Goal: Task Accomplishment & Management: Complete application form

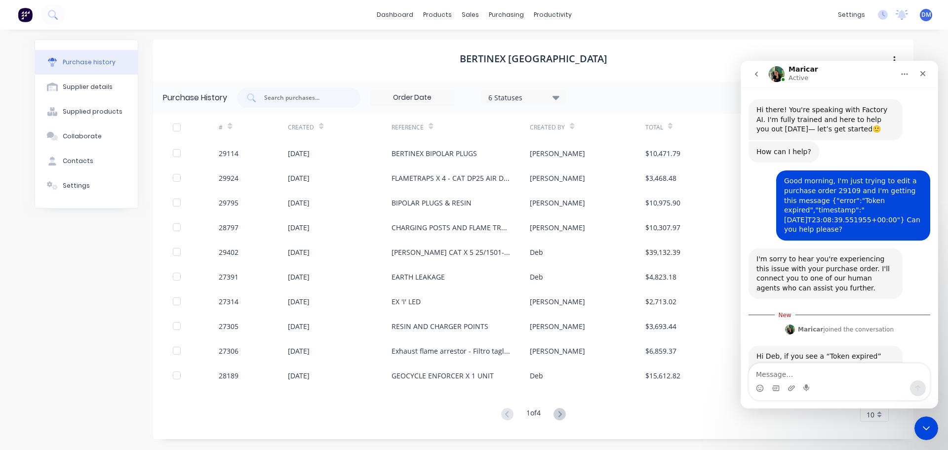
scroll to position [1, 0]
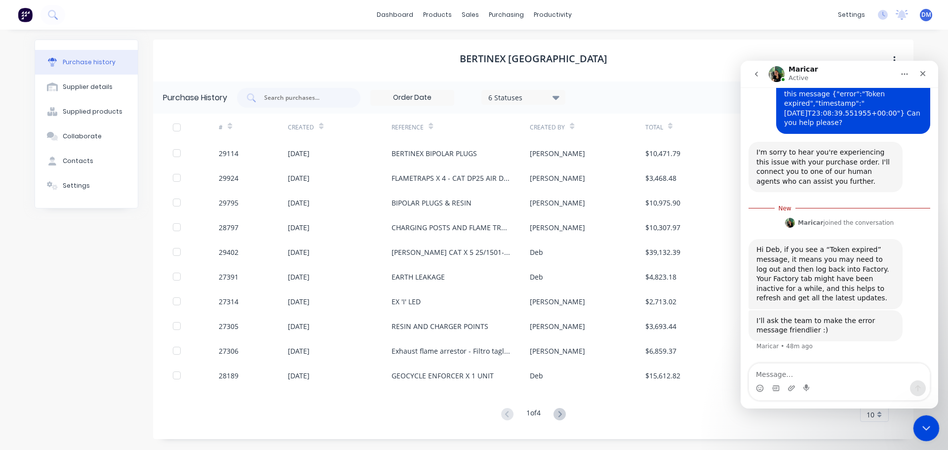
click at [927, 429] on icon "Close Intercom Messenger" at bounding box center [925, 427] width 12 height 12
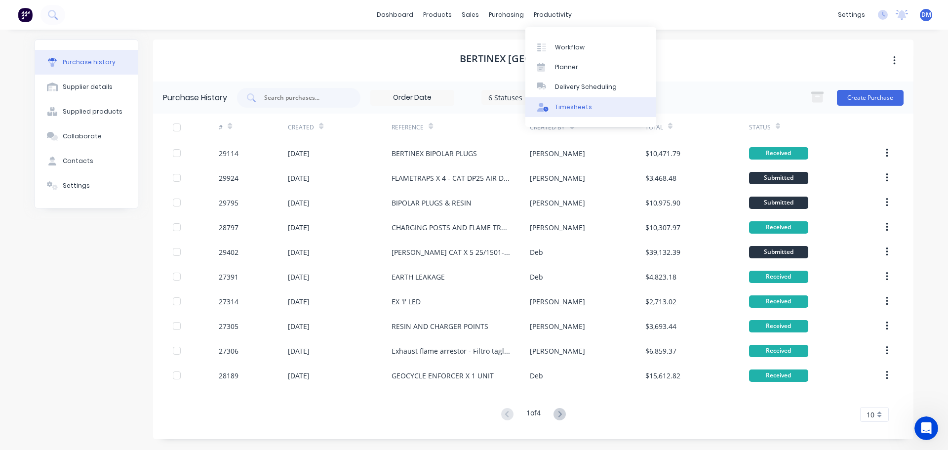
click at [572, 107] on div "Timesheets" at bounding box center [573, 107] width 37 height 9
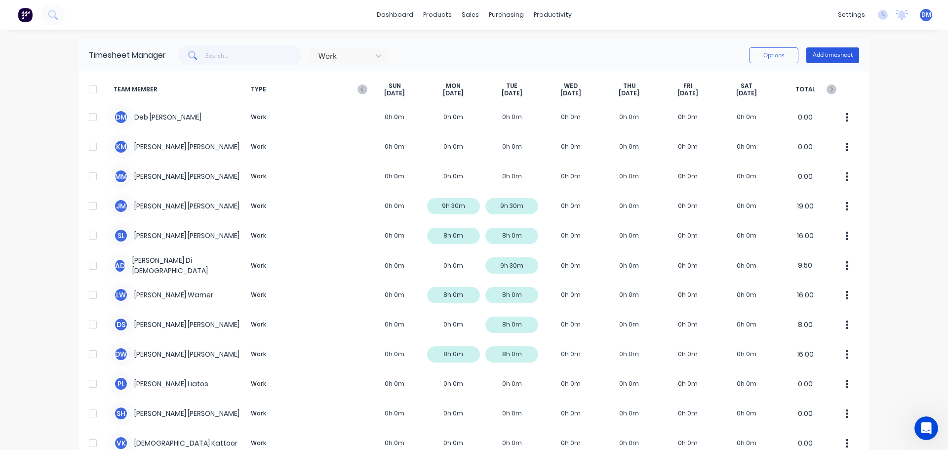
click at [833, 55] on button "Add timesheet" at bounding box center [832, 55] width 53 height 16
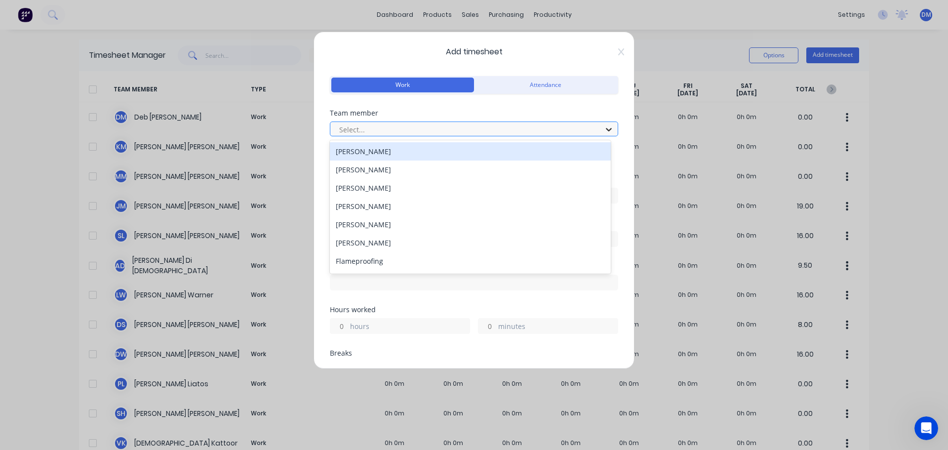
click at [604, 127] on icon at bounding box center [609, 129] width 10 height 10
click at [431, 153] on div "[PERSON_NAME]" at bounding box center [470, 151] width 281 height 18
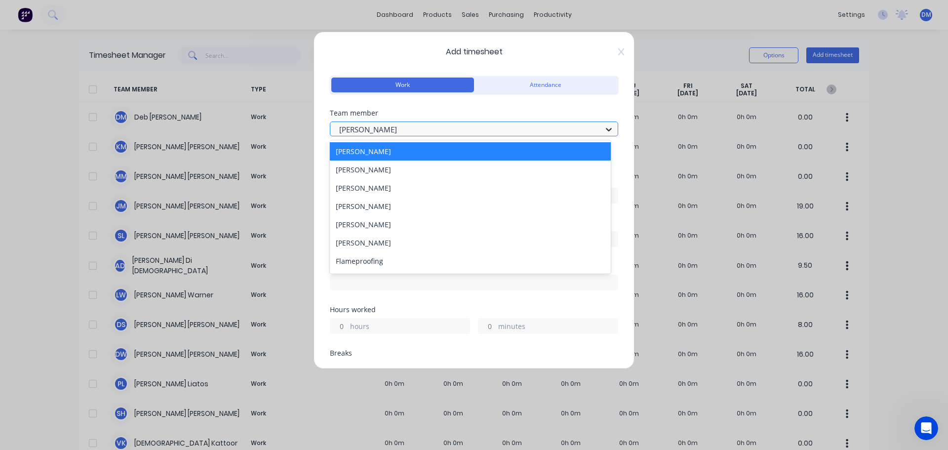
click at [604, 129] on icon at bounding box center [609, 129] width 10 height 10
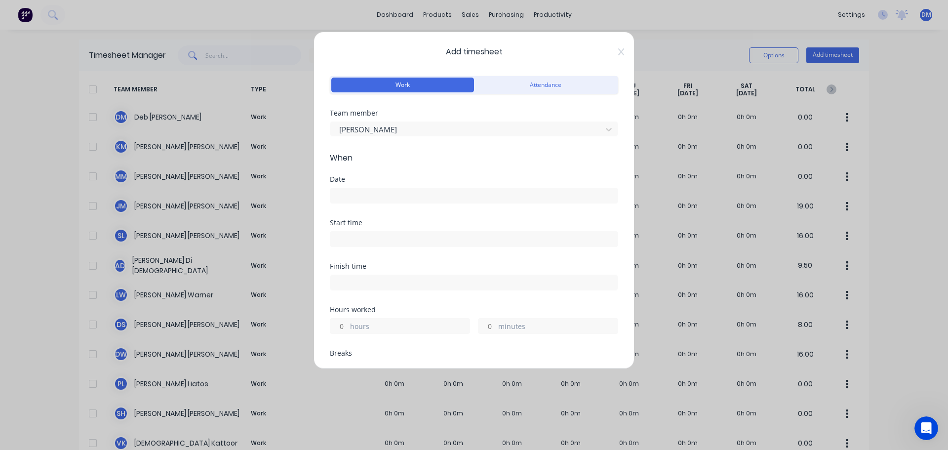
drag, startPoint x: 617, startPoint y: 49, endPoint x: 609, endPoint y: 52, distance: 7.8
click at [617, 50] on div "Add timesheet Work Attendance Team member [PERSON_NAME] When Date Start time Fi…" at bounding box center [473, 200] width 321 height 337
click at [618, 52] on icon at bounding box center [621, 52] width 6 height 8
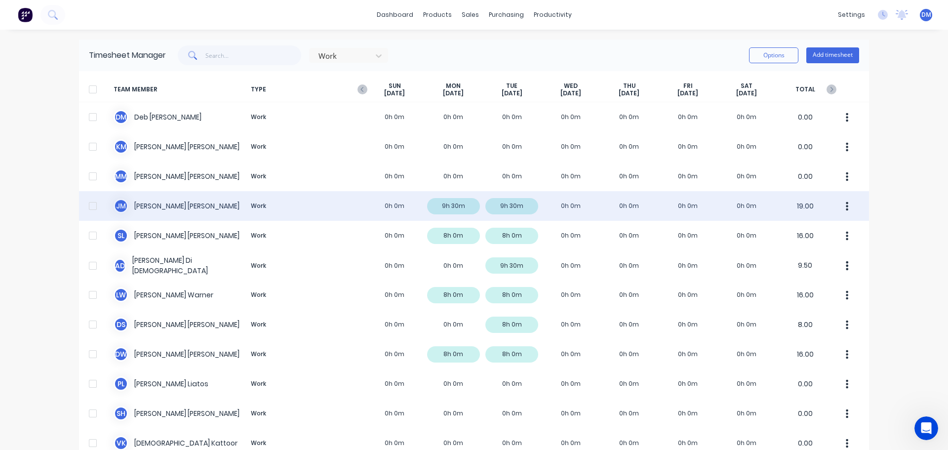
click at [260, 211] on div "[PERSON_NAME] [PERSON_NAME] Work 0h 0m 9h 30m 9h 30m 0h 0m 0h 0m 0h 0m 0h 0m 19…" at bounding box center [474, 206] width 790 height 30
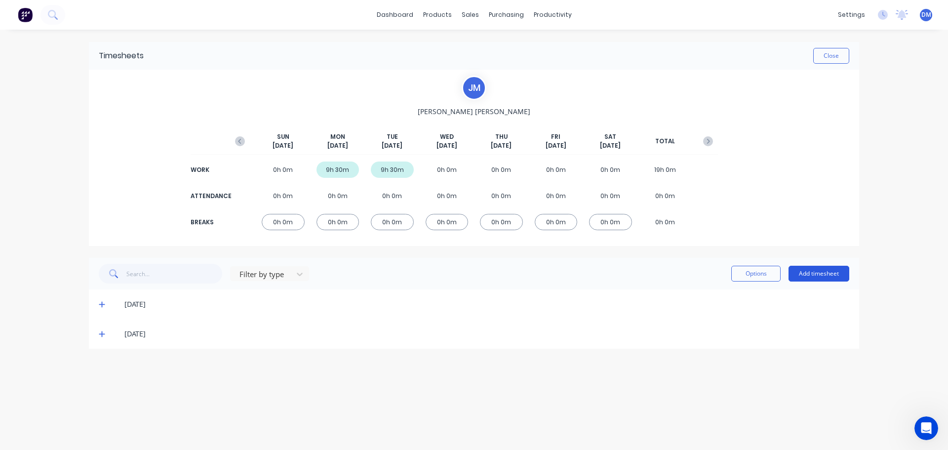
click at [825, 275] on button "Add timesheet" at bounding box center [818, 274] width 61 height 16
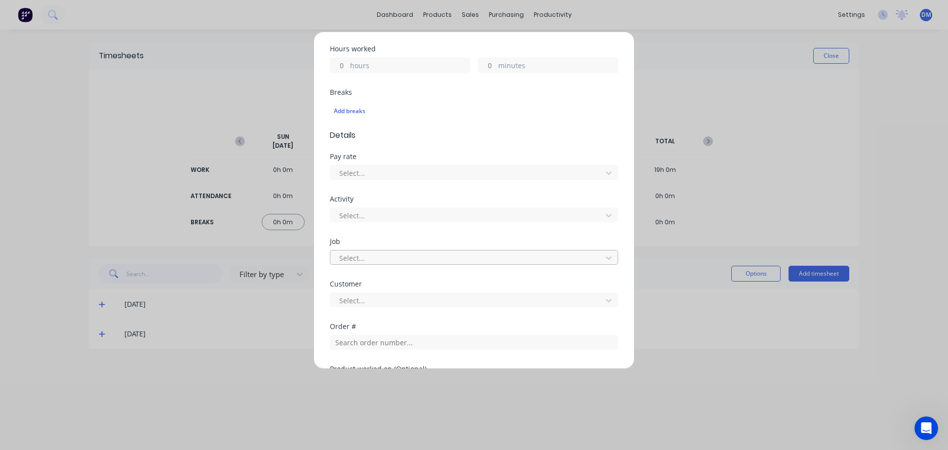
scroll to position [219, 0]
click at [605, 170] on icon at bounding box center [609, 172] width 10 height 10
click at [605, 169] on icon at bounding box center [609, 172] width 10 height 10
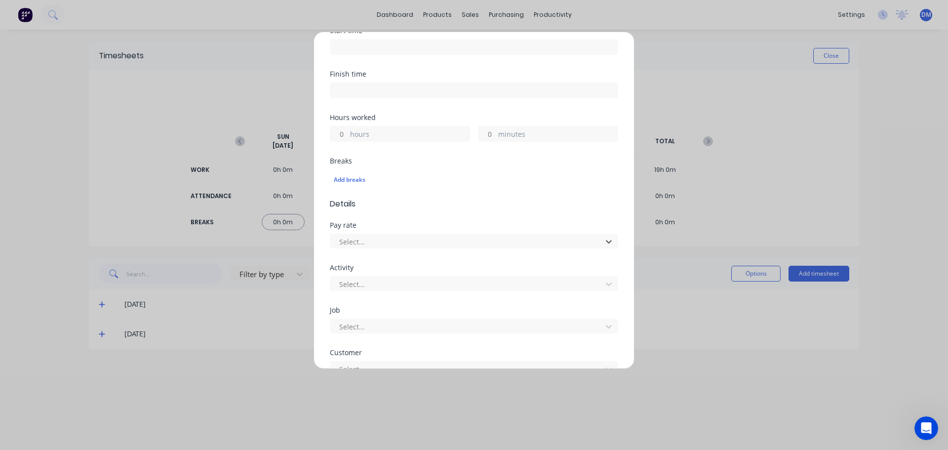
scroll to position [0, 0]
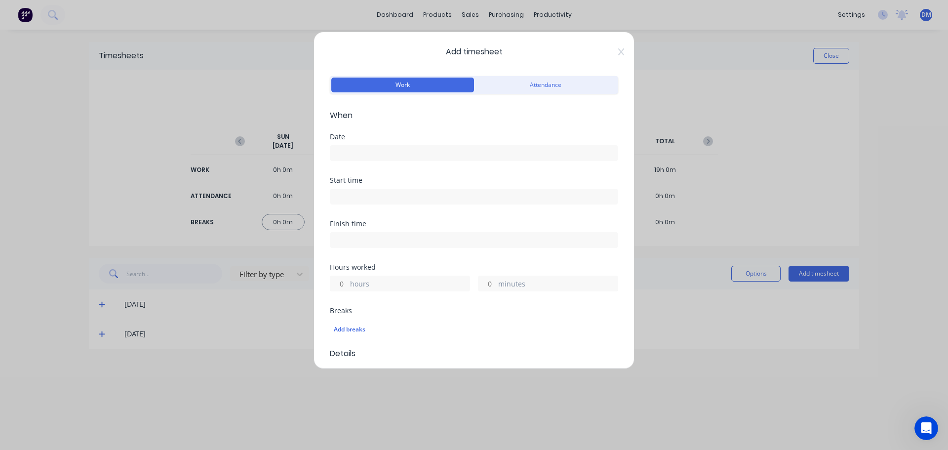
click at [618, 51] on icon at bounding box center [621, 51] width 6 height 7
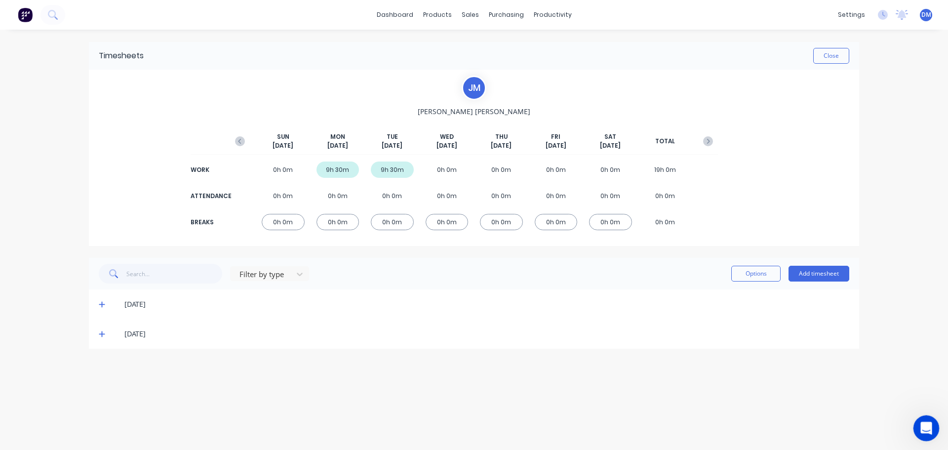
click at [920, 425] on icon "Open Intercom Messenger" at bounding box center [925, 427] width 16 height 16
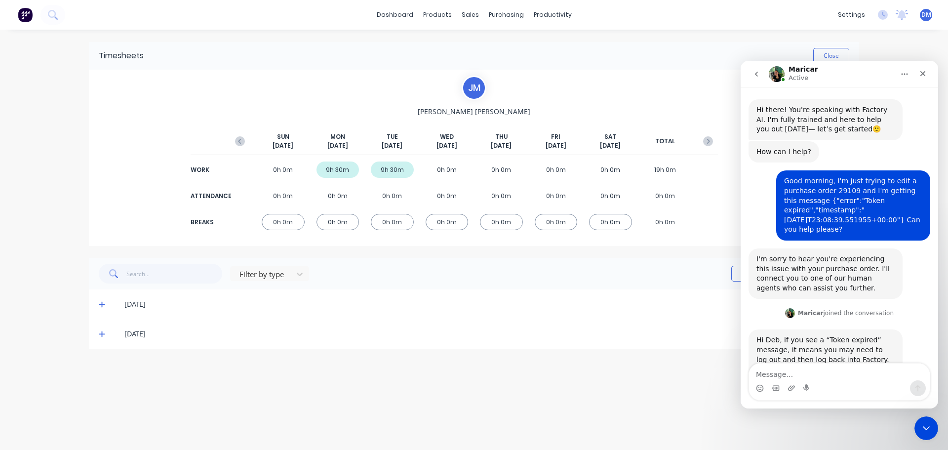
scroll to position [89, 0]
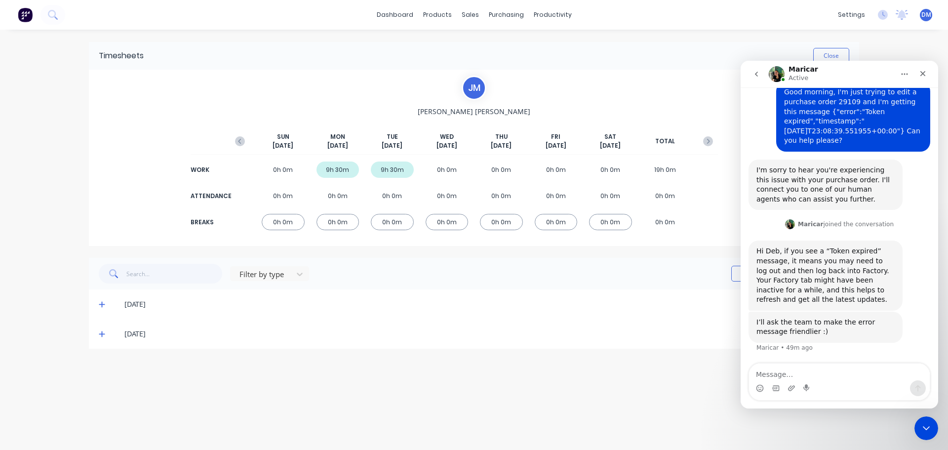
drag, startPoint x: 1475, startPoint y: 257, endPoint x: 756, endPoint y: 77, distance: 741.0
click at [757, 75] on icon "go back" at bounding box center [756, 74] width 8 height 8
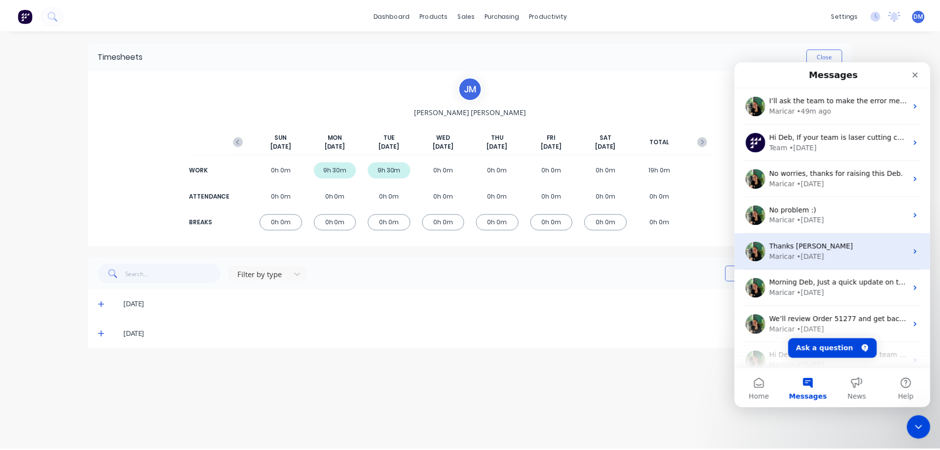
scroll to position [0, 0]
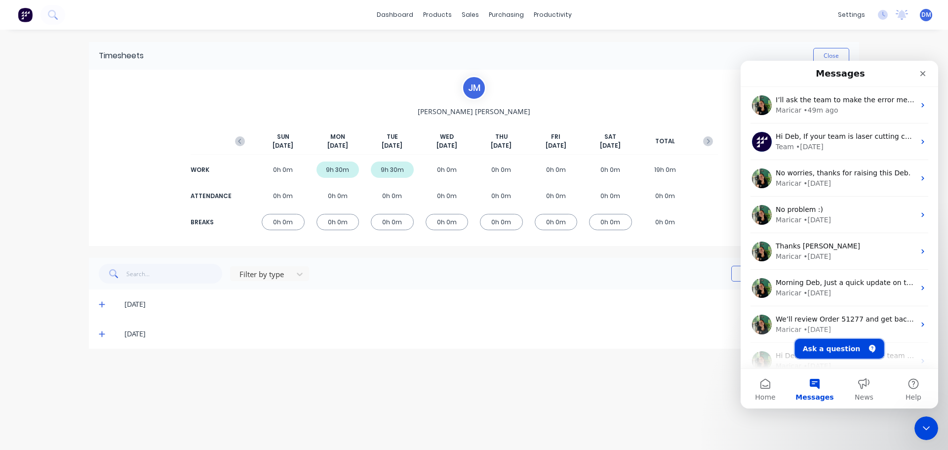
click at [836, 346] on button "Ask a question" at bounding box center [839, 349] width 89 height 20
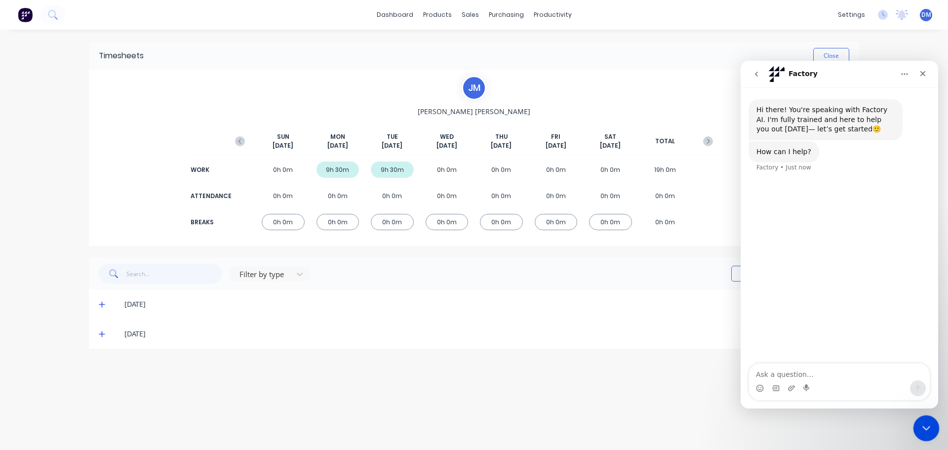
drag, startPoint x: 921, startPoint y: 427, endPoint x: 1810, endPoint y: 843, distance: 981.2
click at [921, 428] on icon "Close Intercom Messenger" at bounding box center [925, 427] width 12 height 12
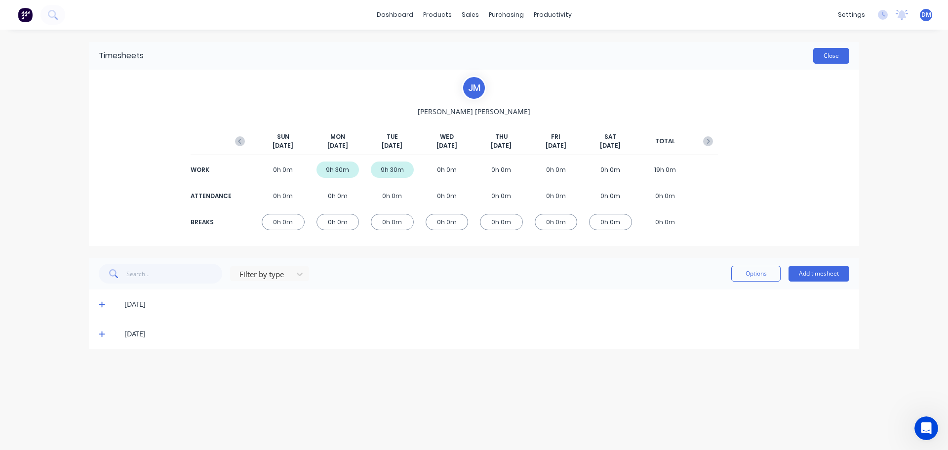
click at [837, 53] on button "Close" at bounding box center [831, 56] width 36 height 16
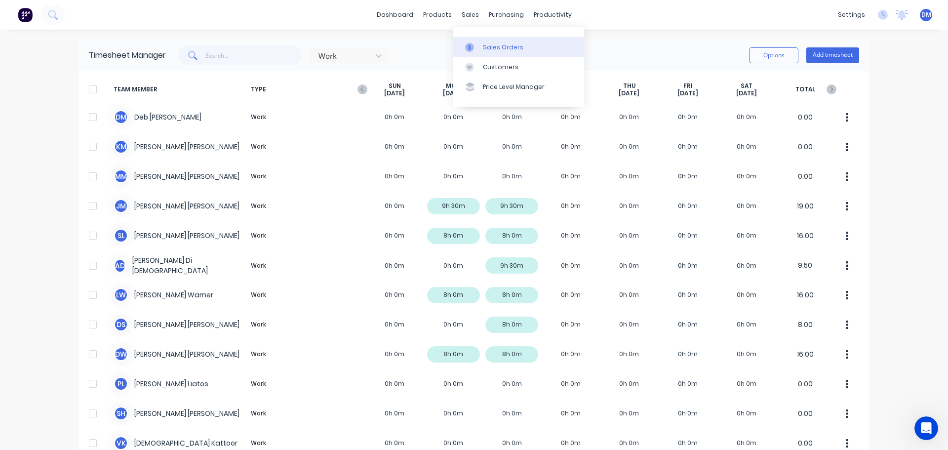
click at [484, 45] on div "Sales Orders" at bounding box center [503, 47] width 40 height 9
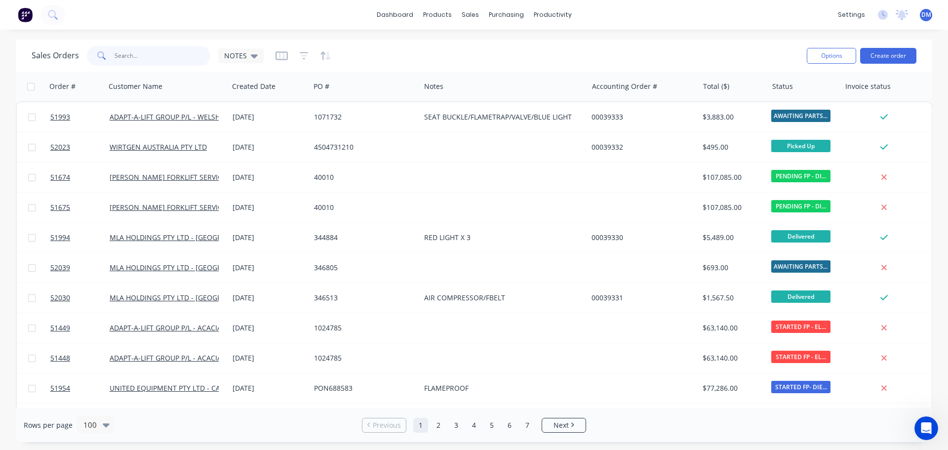
click at [136, 58] on input "text" at bounding box center [163, 56] width 96 height 20
type input "51841"
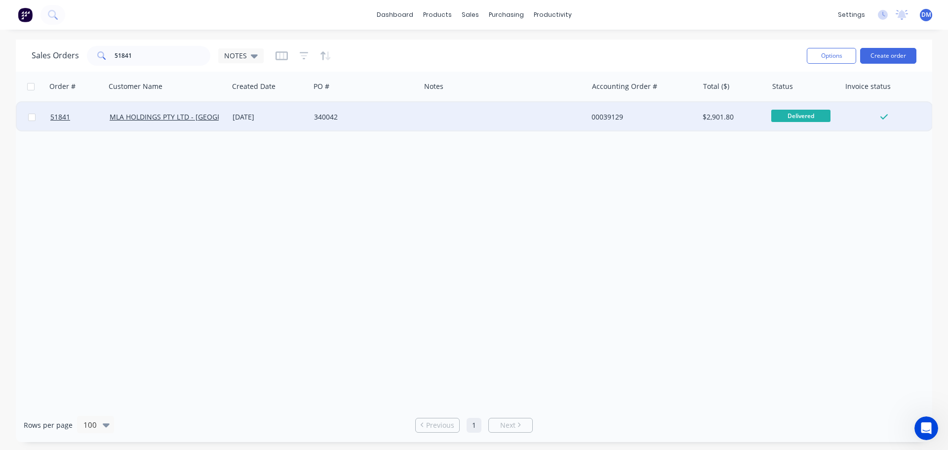
click at [316, 116] on div "340042" at bounding box center [362, 117] width 97 height 10
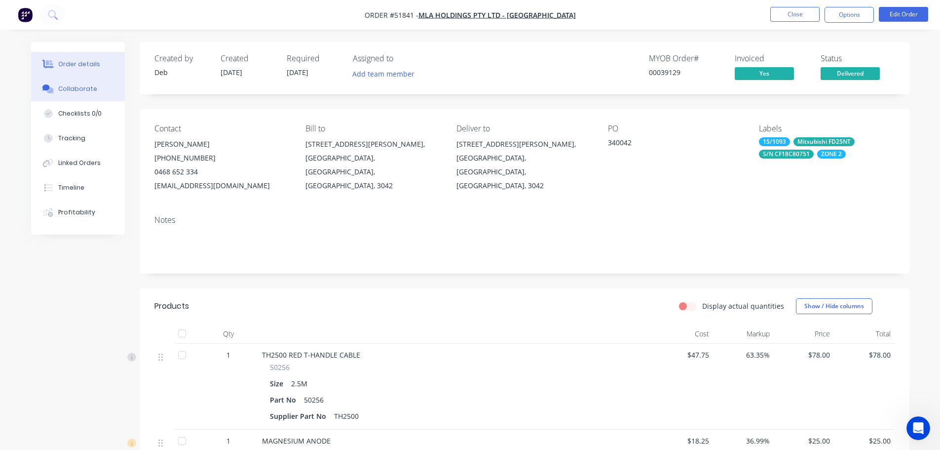
click at [67, 87] on div "Collaborate" at bounding box center [77, 88] width 39 height 9
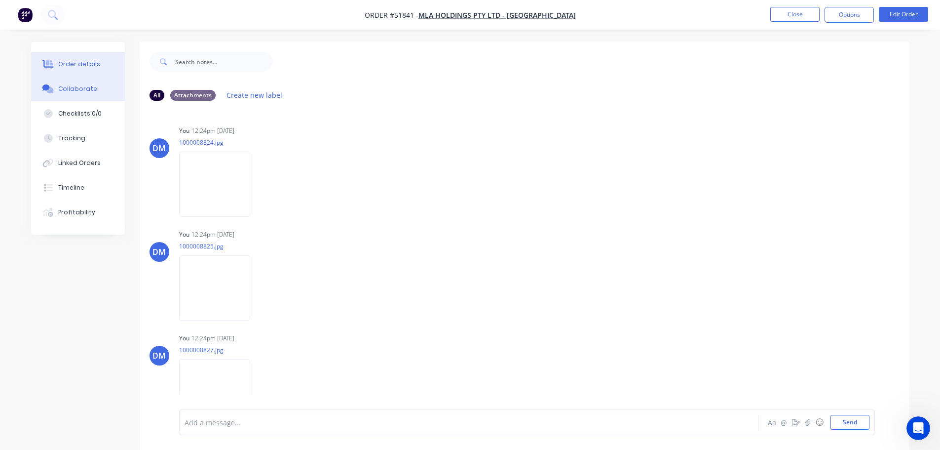
click at [90, 63] on div "Order details" at bounding box center [79, 64] width 42 height 9
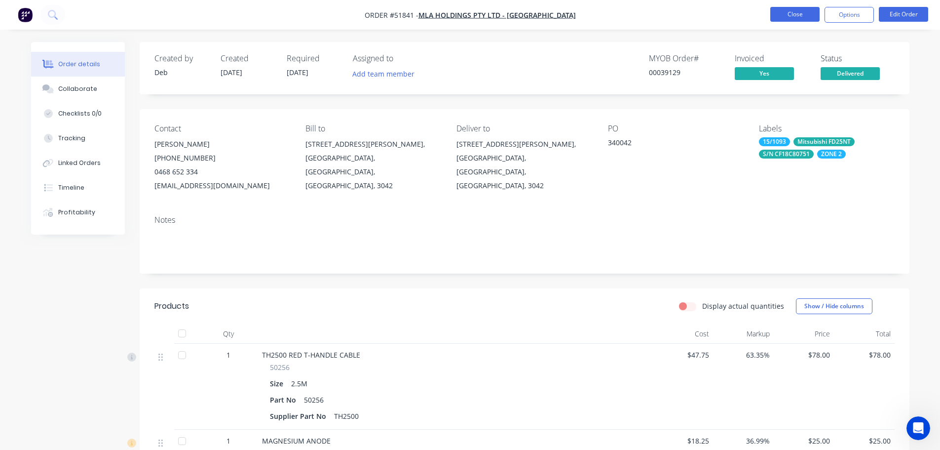
click at [787, 17] on button "Close" at bounding box center [795, 14] width 49 height 15
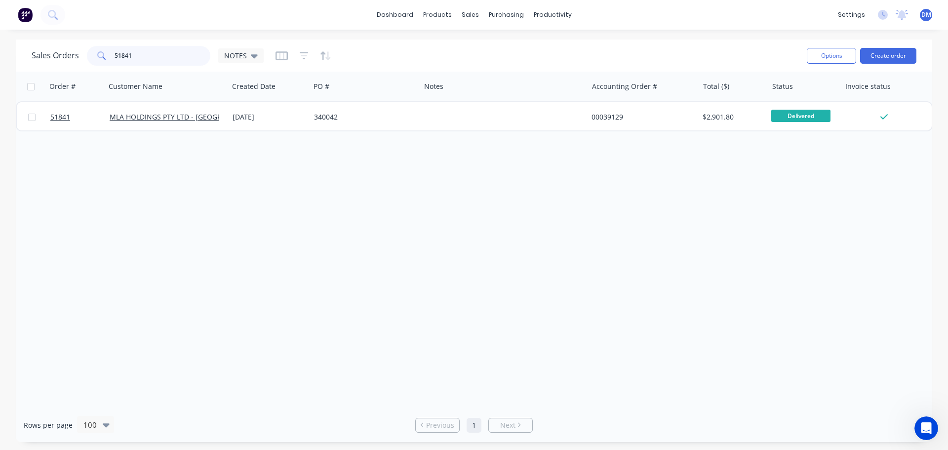
drag, startPoint x: 153, startPoint y: 57, endPoint x: 31, endPoint y: 51, distance: 122.6
click at [34, 51] on div "Sales Orders 51841 NOTES" at bounding box center [148, 56] width 232 height 20
type input "51872"
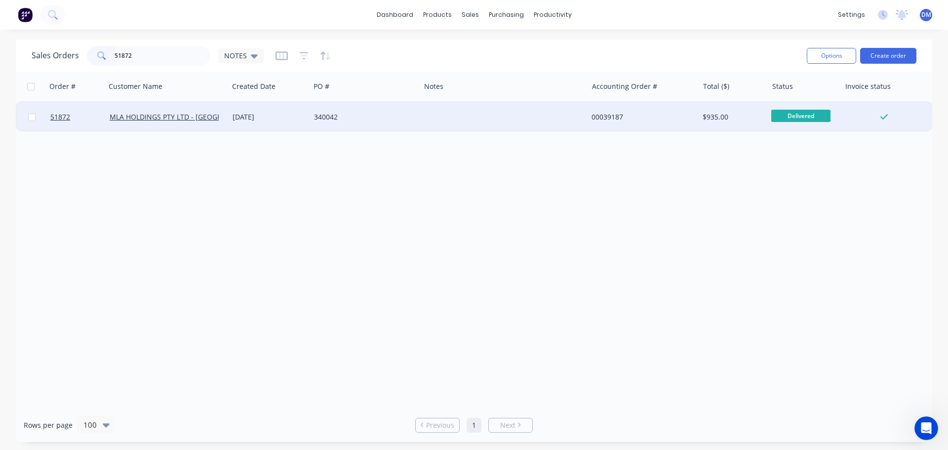
click at [335, 120] on div "340042" at bounding box center [362, 117] width 97 height 10
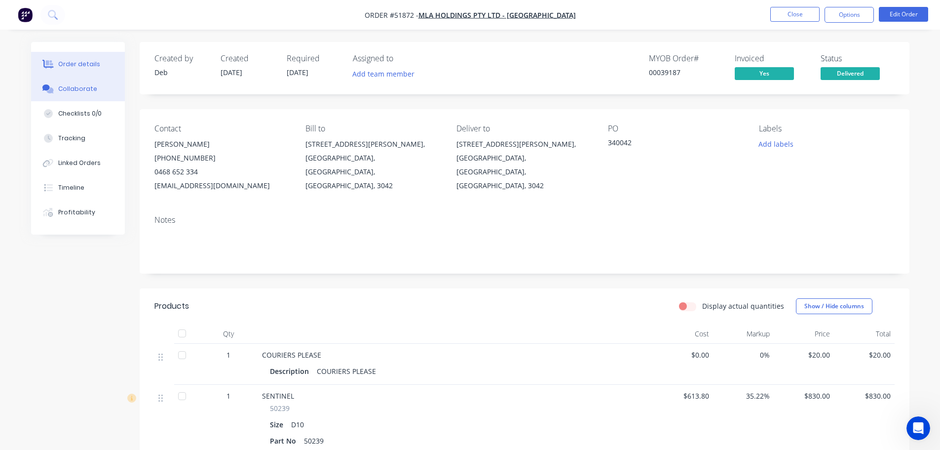
click at [91, 83] on button "Collaborate" at bounding box center [78, 89] width 94 height 25
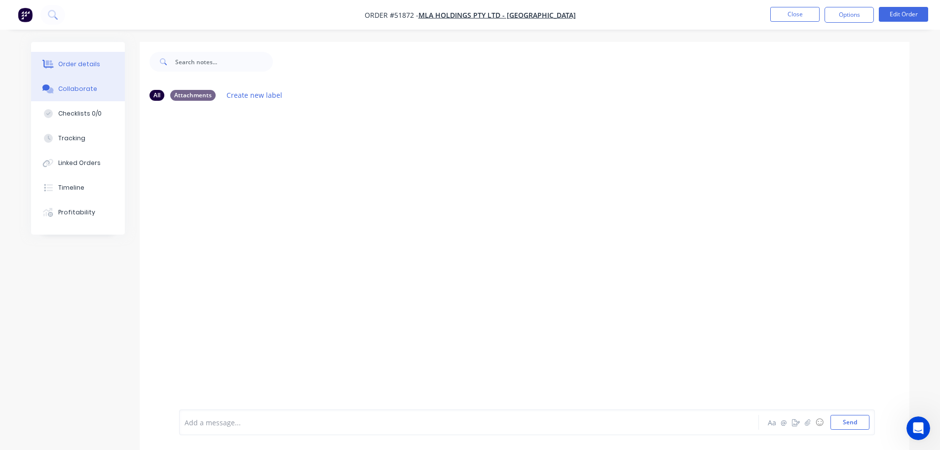
click at [88, 69] on button "Order details" at bounding box center [78, 64] width 94 height 25
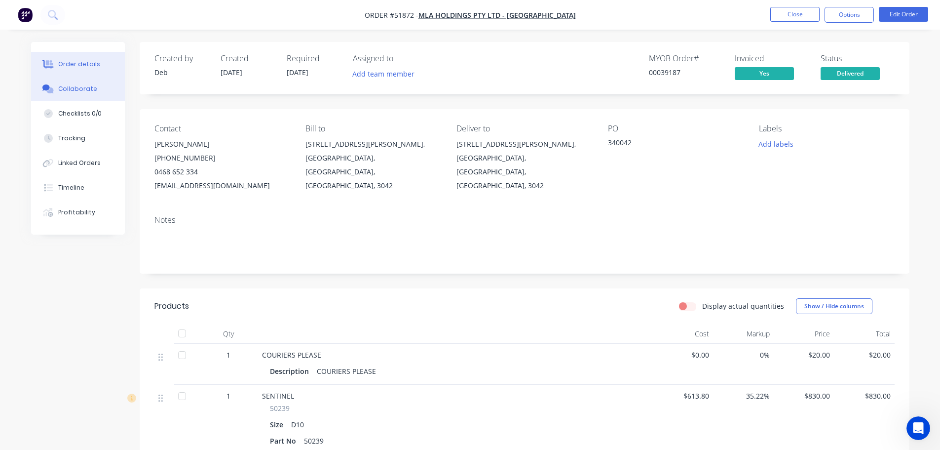
click at [87, 87] on div "Collaborate" at bounding box center [77, 88] width 39 height 9
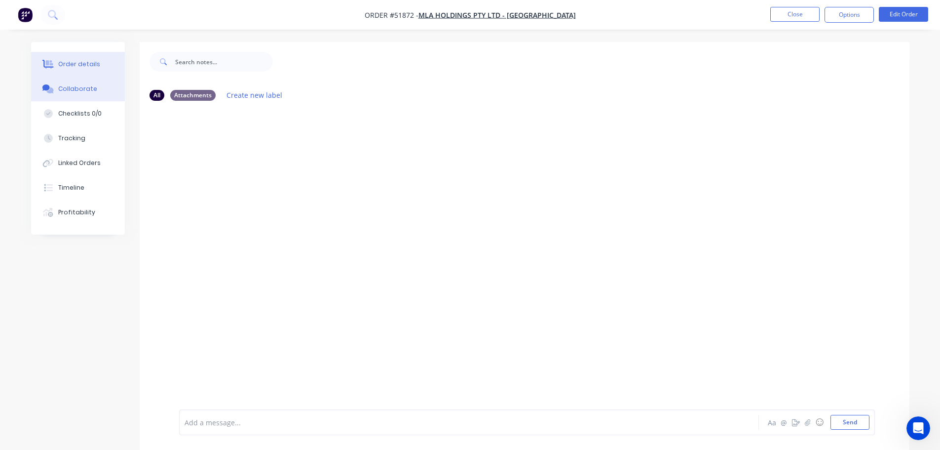
click at [65, 62] on div "Order details" at bounding box center [79, 64] width 42 height 9
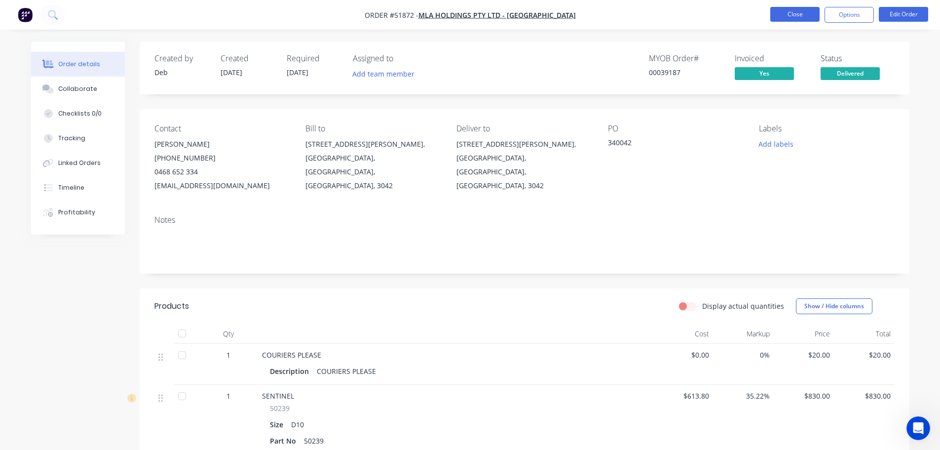
click at [786, 12] on button "Close" at bounding box center [795, 14] width 49 height 15
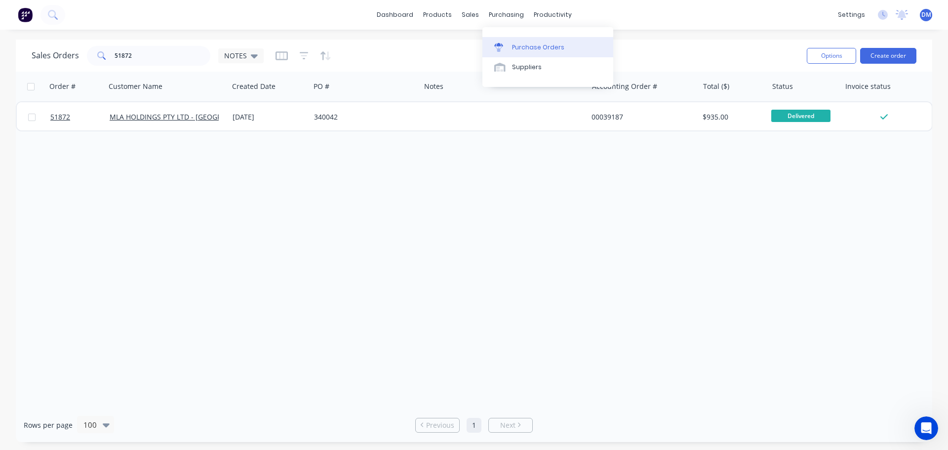
click at [525, 45] on div "Purchase Orders" at bounding box center [538, 47] width 52 height 9
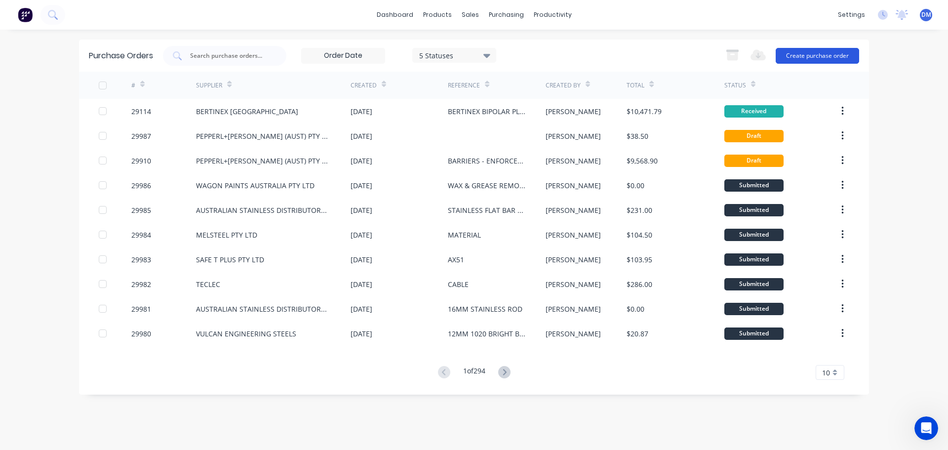
click at [805, 56] on button "Create purchase order" at bounding box center [817, 56] width 83 height 16
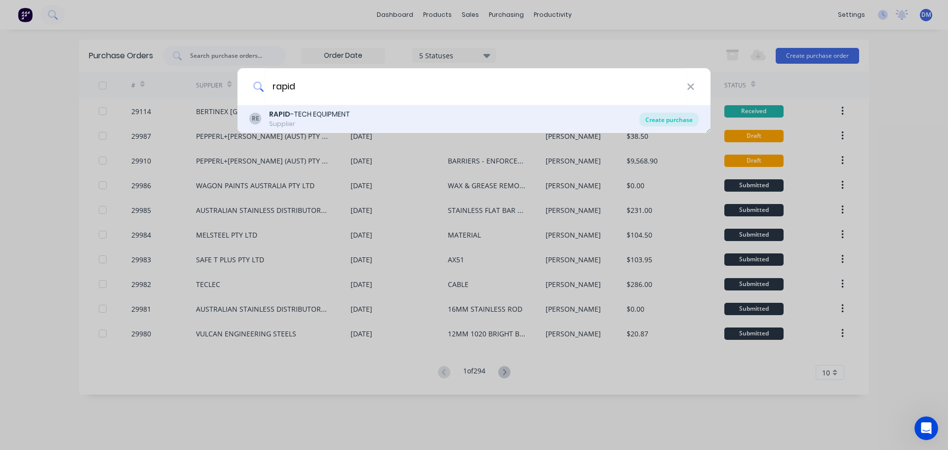
type input "rapid"
click at [668, 119] on div "Create purchase" at bounding box center [668, 120] width 59 height 14
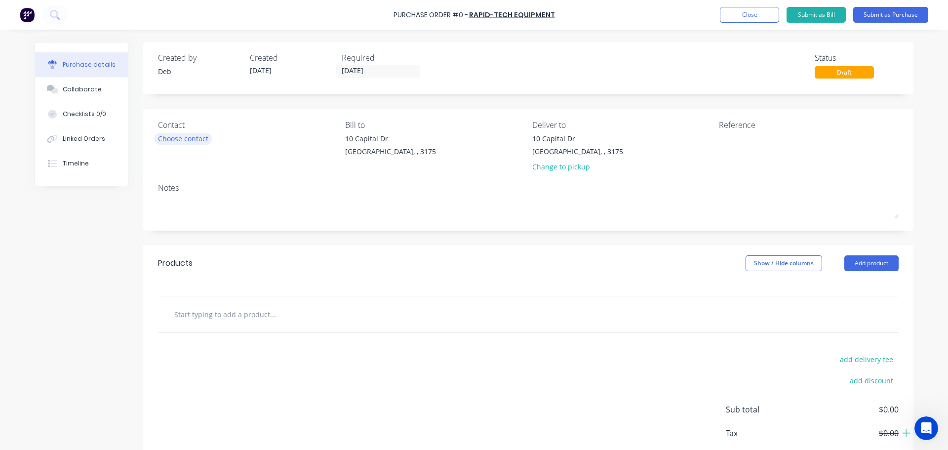
click at [201, 137] on div "Choose contact" at bounding box center [183, 138] width 50 height 10
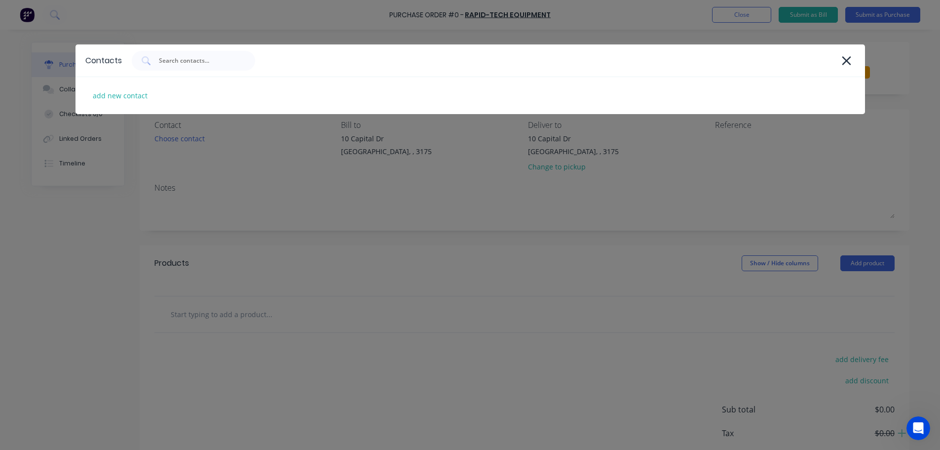
click at [190, 137] on div "Contacts add new contact" at bounding box center [470, 225] width 940 height 450
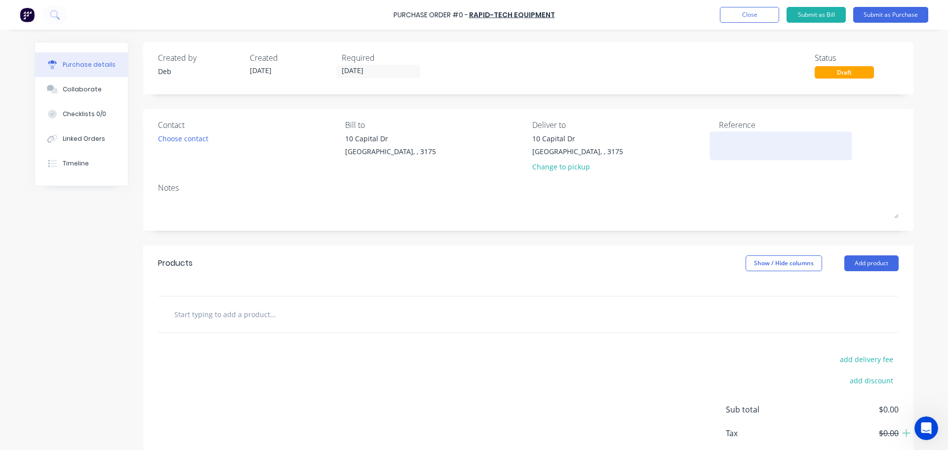
click at [735, 147] on textarea at bounding box center [780, 144] width 123 height 22
type textarea "t"
type textarea "THERMAL"
type textarea "x"
type textarea "THERMAL"
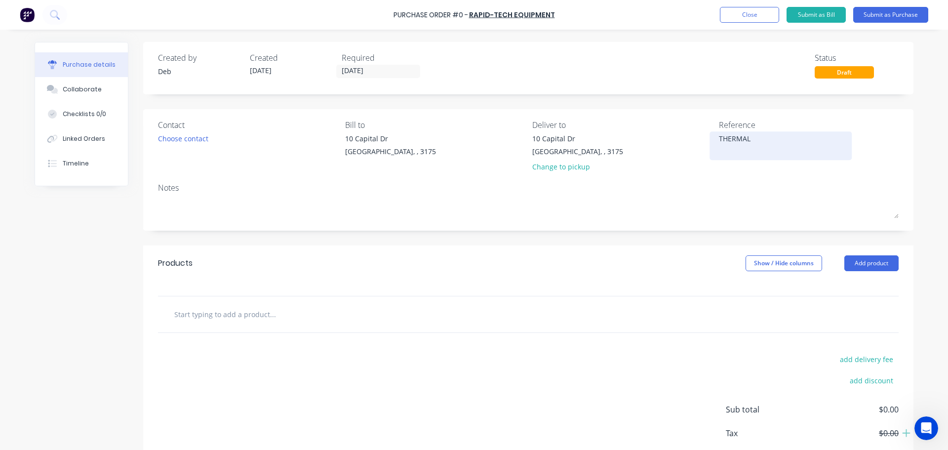
type textarea "x"
type textarea "THERMAL C"
type textarea "x"
type textarea "THERMAL CA"
type textarea "x"
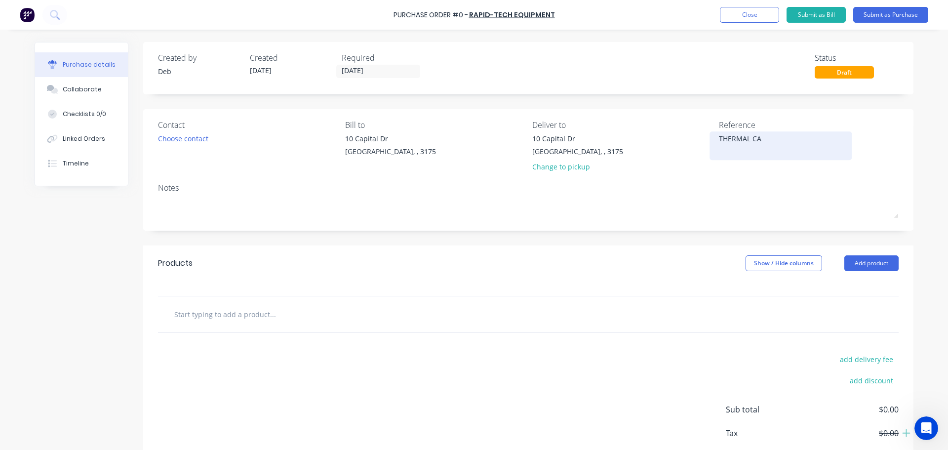
type textarea "THERMAL CAM"
type textarea "x"
type textarea "THERMAL CAME"
type textarea "x"
type textarea "THERMAL CAMER"
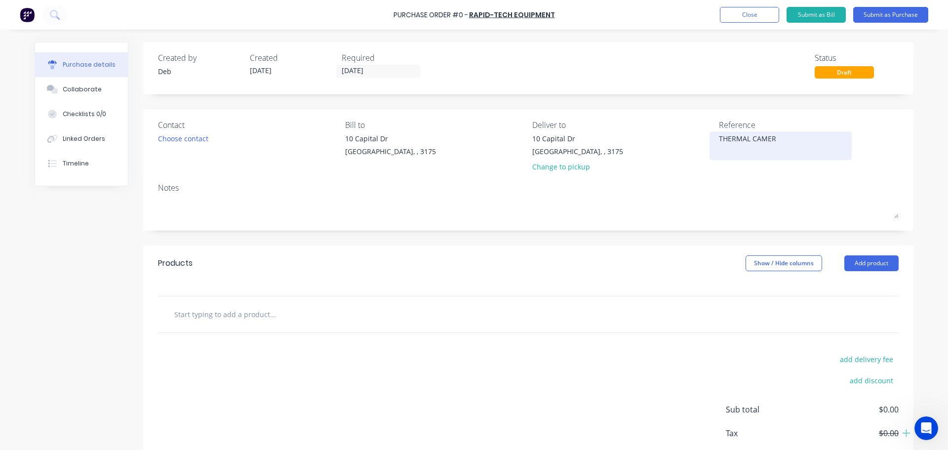
type textarea "x"
type textarea "THERMAL CAMERA"
type textarea "x"
type textarea "THERMAL CAMERA"
type textarea "x"
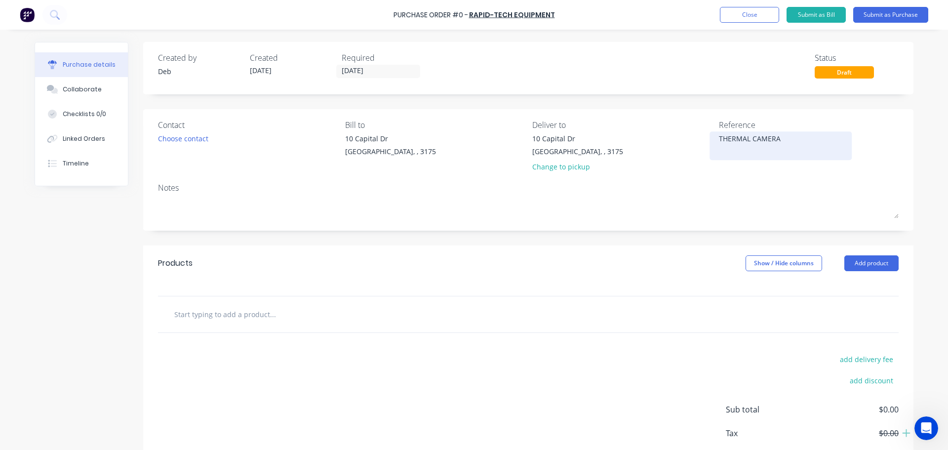
type textarea "THERMAL CAMERA R"
type textarea "x"
type textarea "THERMAL CAMERA RE"
type textarea "x"
type textarea "THERMAL CAMERA REP"
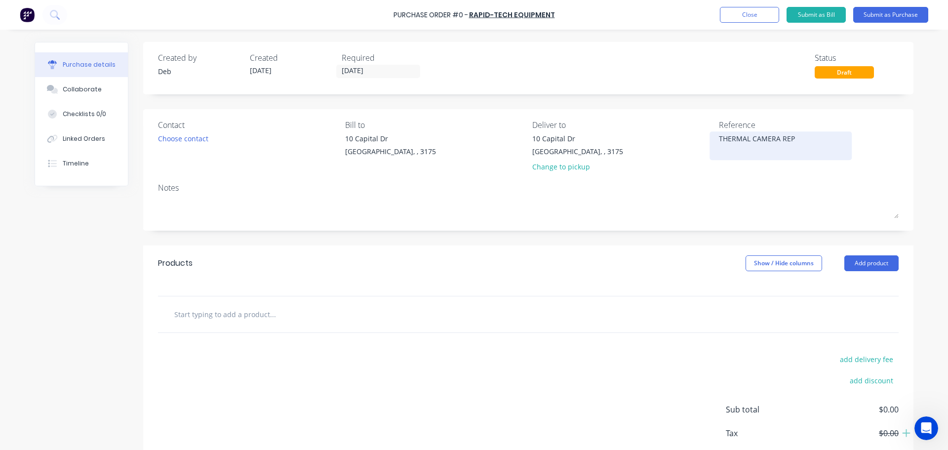
type textarea "x"
type textarea "THERMAL CAMERA REPA"
type textarea "x"
type textarea "THERMAL CAMERA REPAI"
type textarea "x"
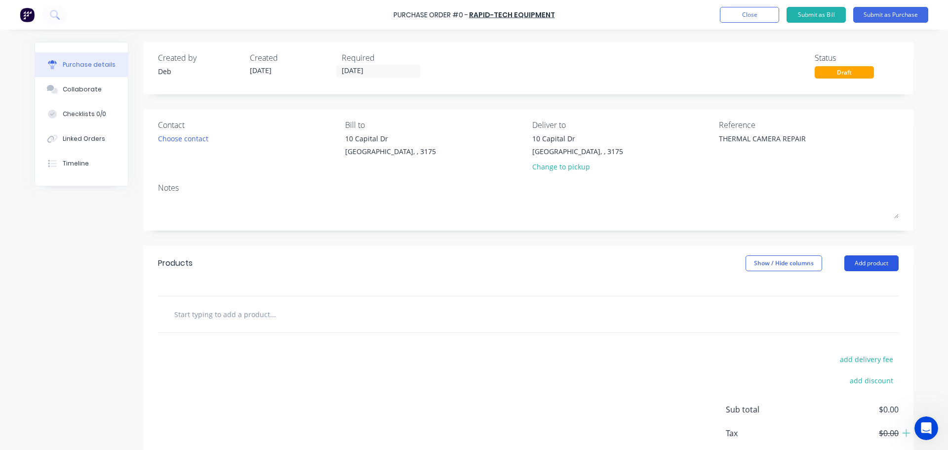
type textarea "THERMAL CAMERA REPAIR"
type textarea "x"
type textarea "THERMAL CAMERA REPAIR"
click at [862, 266] on button "Add product" at bounding box center [871, 263] width 54 height 16
drag, startPoint x: 842, startPoint y: 305, endPoint x: 699, endPoint y: 291, distance: 143.8
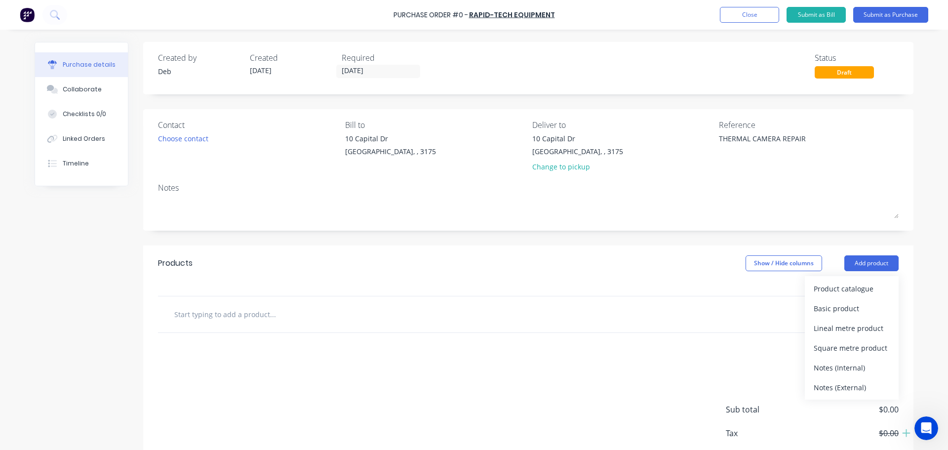
click at [838, 305] on div "Basic product" at bounding box center [852, 308] width 76 height 14
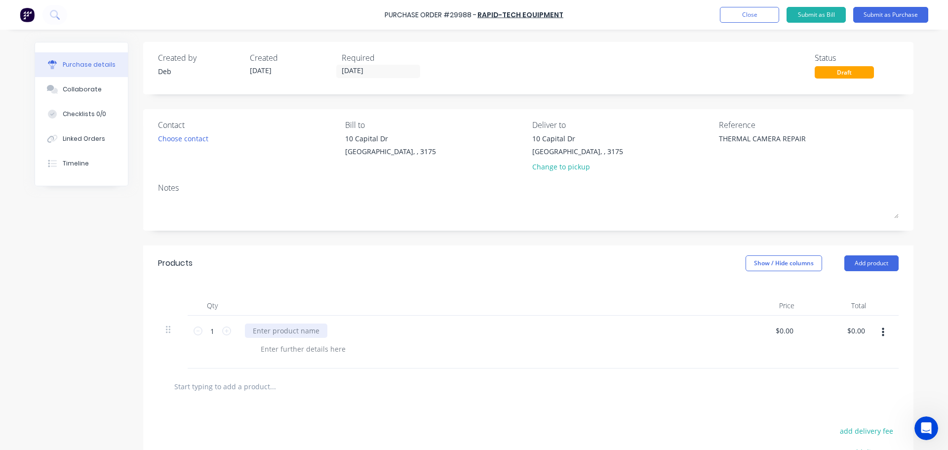
type textarea "x"
click at [291, 332] on div at bounding box center [286, 330] width 82 height 14
click at [882, 8] on button "Submit as Purchase" at bounding box center [890, 15] width 75 height 16
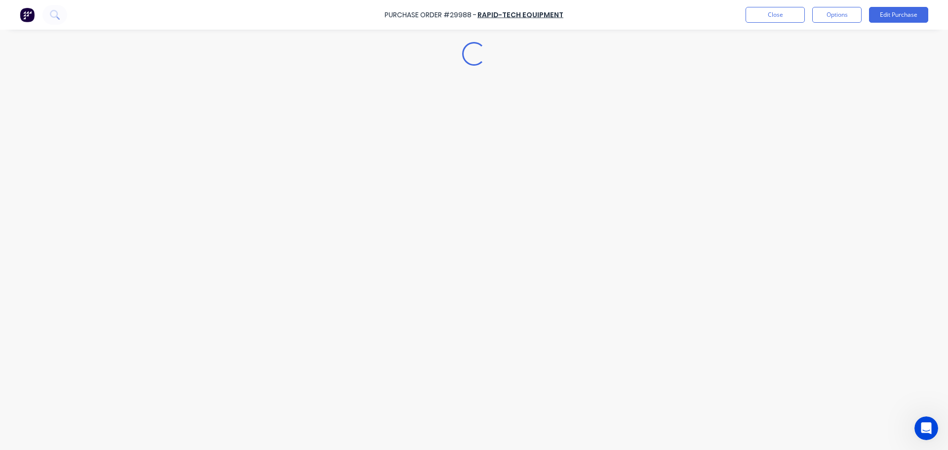
type textarea "x"
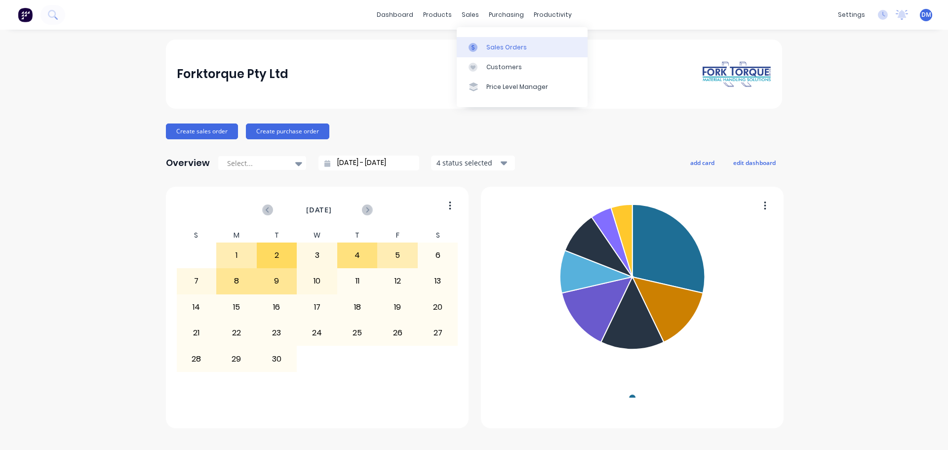
click at [488, 53] on link "Sales Orders" at bounding box center [522, 47] width 131 height 20
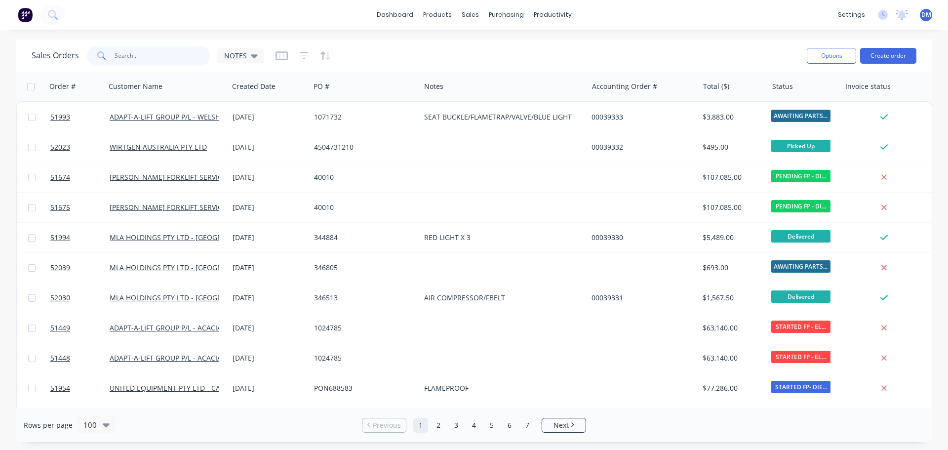
click at [142, 51] on input "text" at bounding box center [163, 56] width 96 height 20
type input "51841"
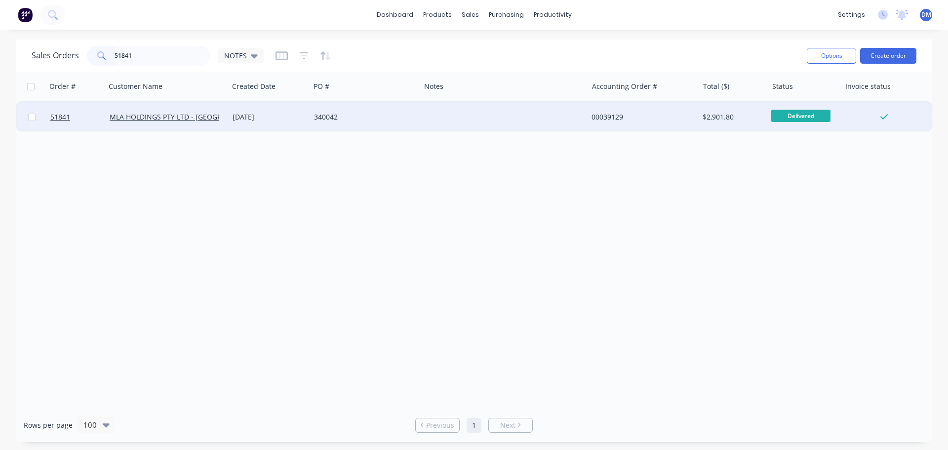
click at [264, 120] on div "[DATE]" at bounding box center [270, 117] width 74 height 10
